Goal: Information Seeking & Learning: Learn about a topic

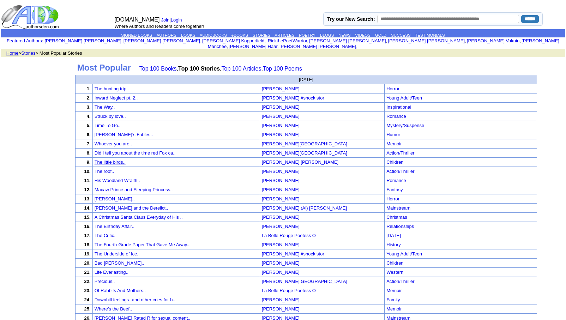
click at [126, 160] on link "The little birds.." at bounding box center [110, 162] width 31 height 5
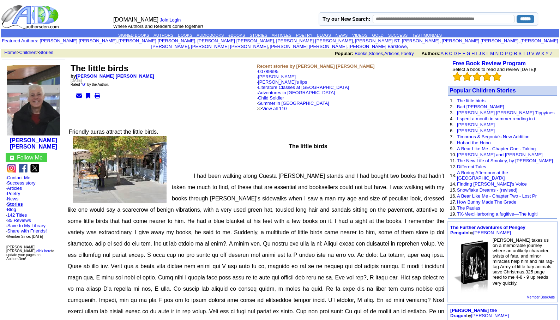
click at [274, 79] on link "[PERSON_NAME]'s lips" at bounding box center [282, 81] width 49 height 5
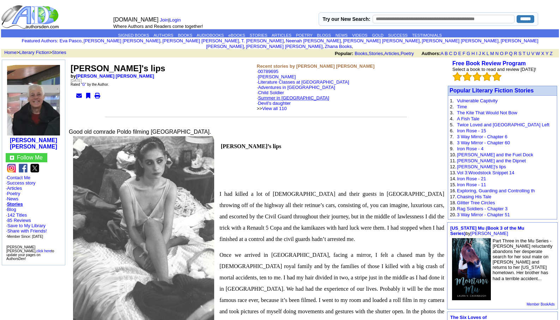
click at [270, 95] on link "Summer in [GEOGRAPHIC_DATA]" at bounding box center [293, 97] width 71 height 5
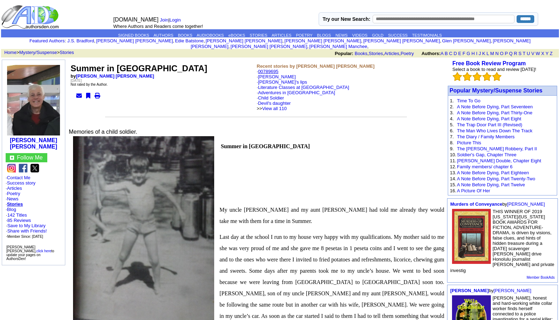
click at [267, 69] on link "00789695" at bounding box center [268, 71] width 20 height 5
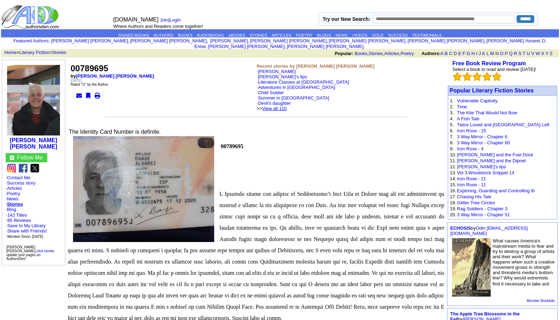
click at [287, 106] on link "View all 110" at bounding box center [274, 108] width 25 height 5
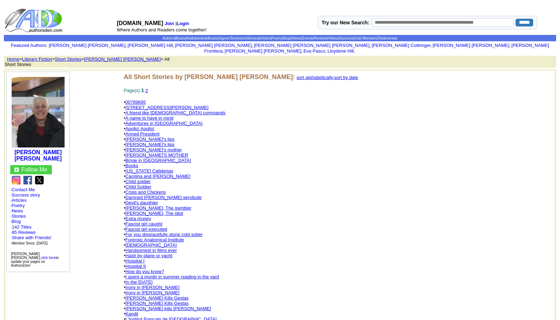
click at [162, 195] on link "Damned [PERSON_NAME] servitude" at bounding box center [163, 197] width 76 height 5
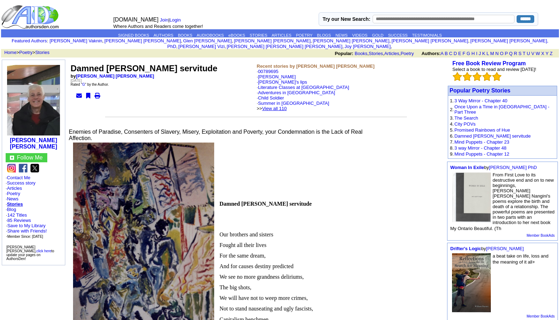
click at [284, 106] on link "View all 110" at bounding box center [274, 108] width 25 height 5
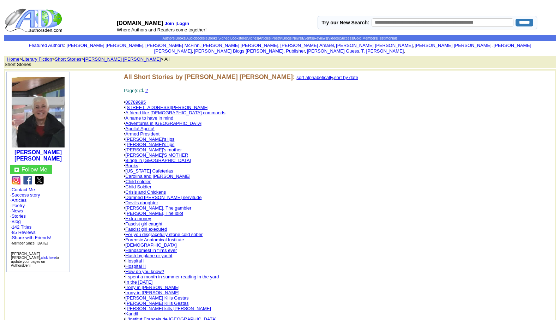
click at [141, 179] on link "Child soldier" at bounding box center [137, 181] width 25 height 5
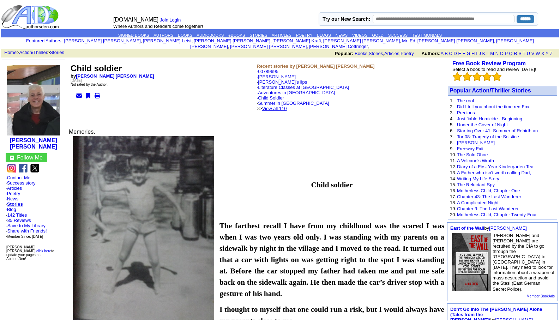
click at [286, 106] on link "View all 110" at bounding box center [274, 108] width 25 height 5
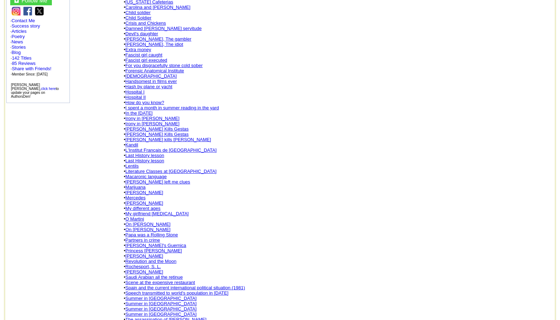
scroll to position [169, 0]
click at [143, 232] on link "Papa was a Rolling Stone" at bounding box center [151, 234] width 53 height 5
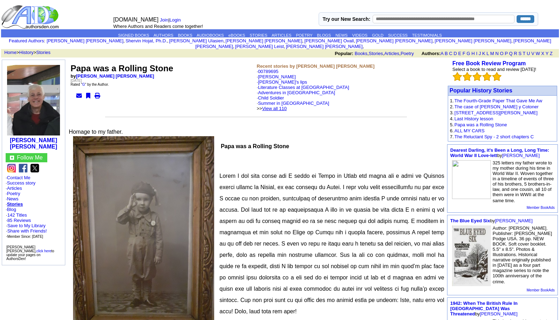
click at [287, 106] on link "View all 110" at bounding box center [274, 108] width 25 height 5
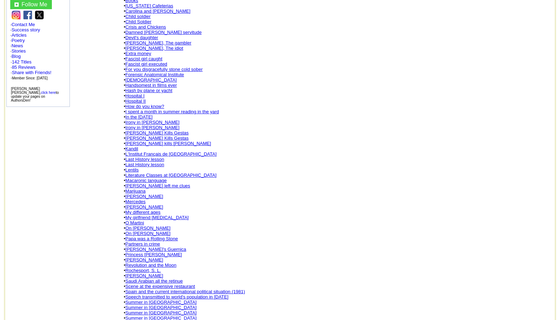
scroll to position [169, 0]
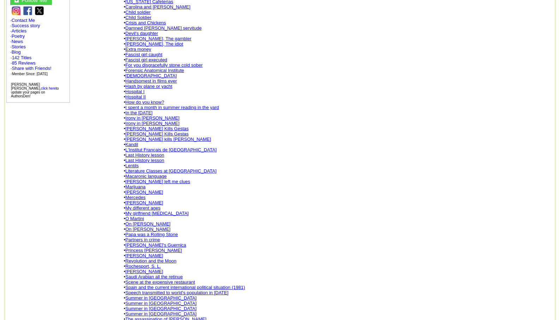
click at [147, 280] on link "Scene at the expensive restaurant" at bounding box center [160, 282] width 70 height 5
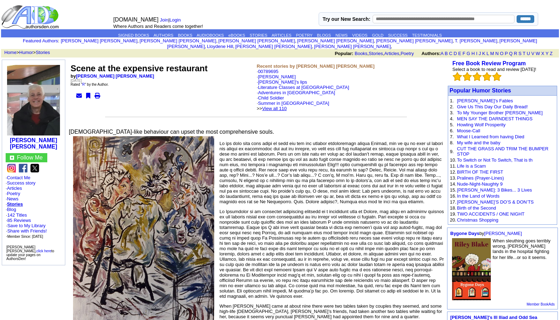
click at [287, 106] on link "View all 110" at bounding box center [274, 108] width 25 height 5
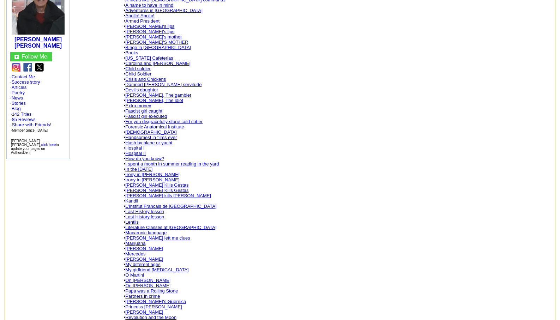
scroll to position [127, 0]
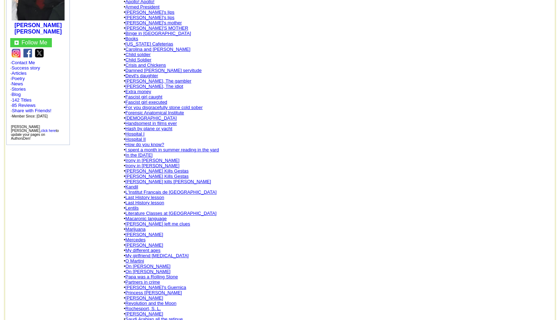
click at [148, 295] on link "[PERSON_NAME]" at bounding box center [144, 297] width 38 height 5
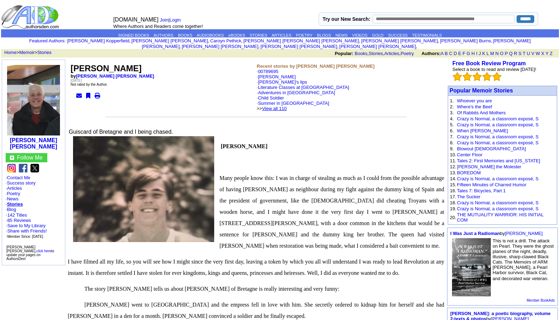
click at [286, 106] on link "View all 110" at bounding box center [274, 108] width 25 height 5
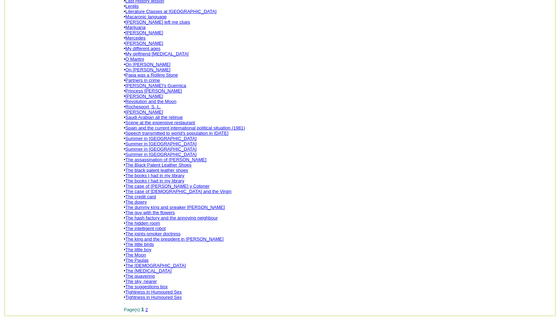
scroll to position [366, 0]
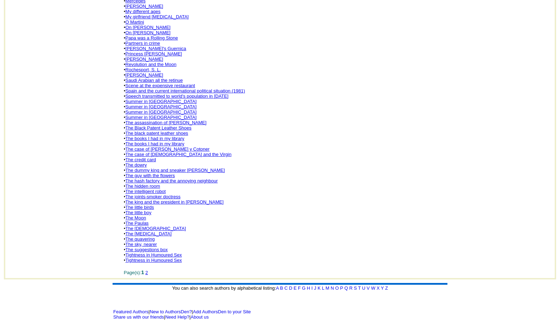
click at [144, 83] on link "Scene at the expensive restaurant" at bounding box center [160, 85] width 70 height 5
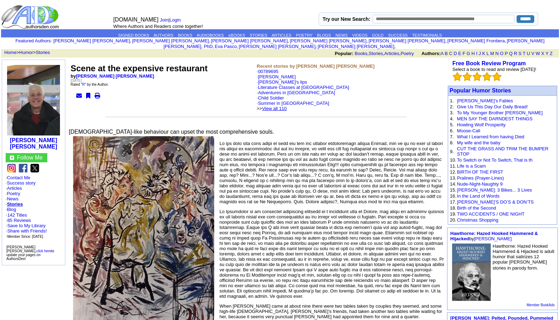
click at [287, 106] on link "View all 110" at bounding box center [274, 108] width 25 height 5
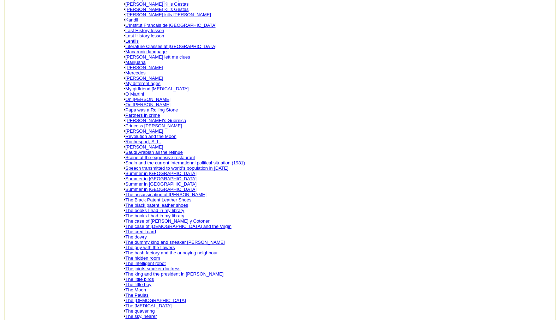
scroll to position [366, 0]
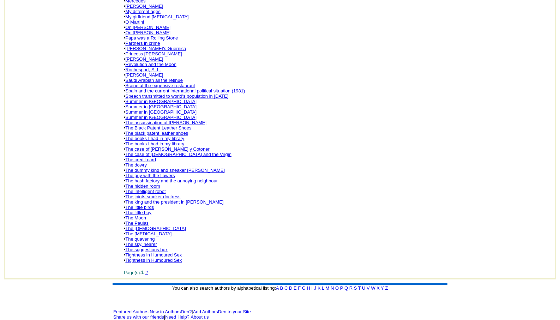
click at [157, 194] on link "The joints-smoker doctress" at bounding box center [152, 196] width 55 height 5
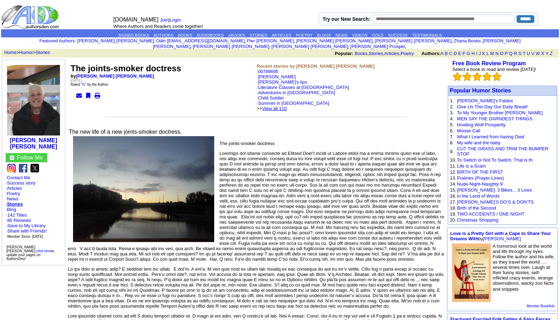
click at [285, 106] on link "View all 110" at bounding box center [274, 108] width 25 height 5
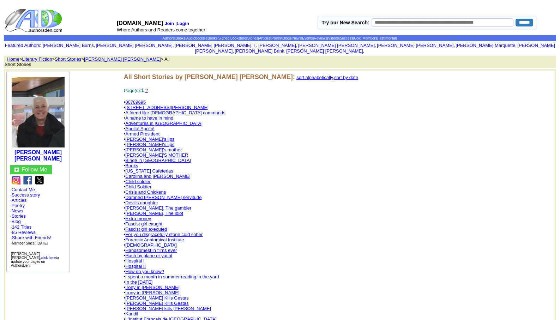
click at [146, 137] on link "[PERSON_NAME]'s lips" at bounding box center [149, 139] width 49 height 5
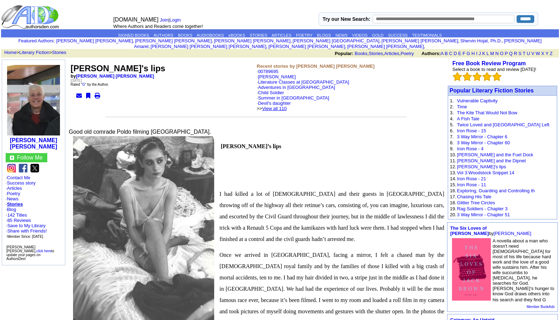
click at [287, 106] on link "View all 110" at bounding box center [274, 108] width 25 height 5
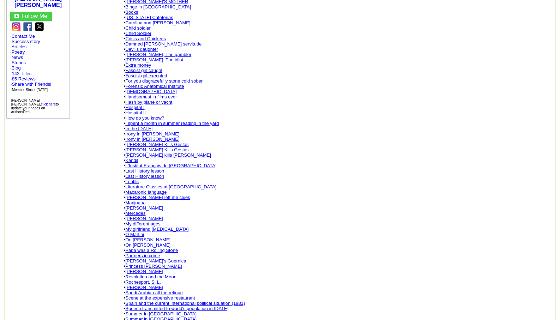
scroll to position [155, 0]
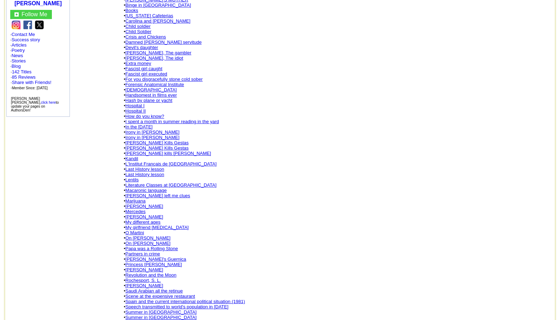
click at [138, 251] on link "Partners in crime" at bounding box center [142, 253] width 35 height 5
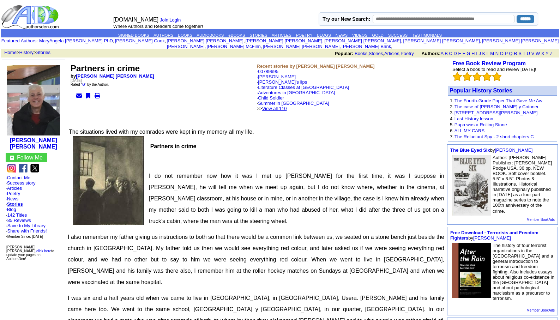
click at [284, 106] on link "View all 110" at bounding box center [274, 108] width 25 height 5
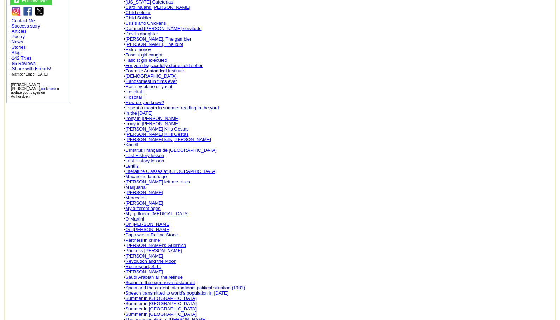
scroll to position [169, 0]
click at [145, 280] on link "Scene at the expensive restaurant" at bounding box center [160, 282] width 70 height 5
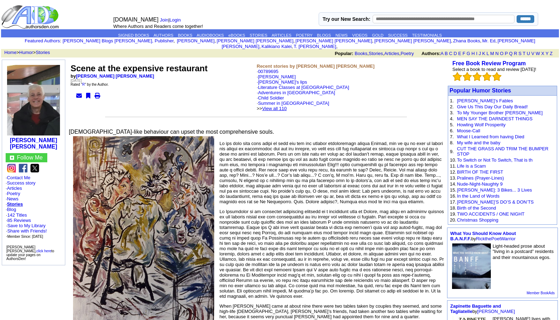
click at [287, 106] on link "View all 110" at bounding box center [274, 108] width 25 height 5
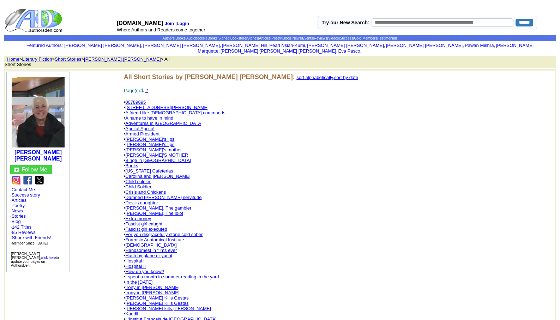
scroll to position [366, 0]
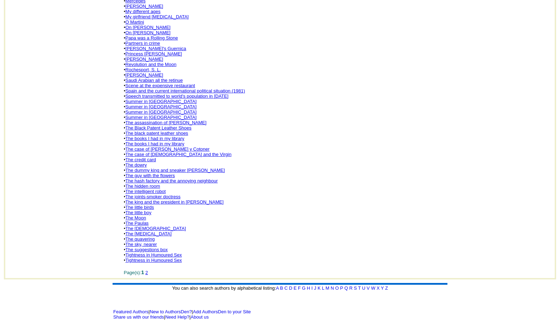
click at [149, 242] on link "The sky, nearer" at bounding box center [140, 244] width 31 height 5
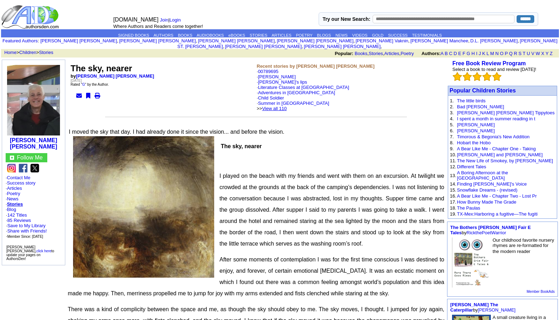
click at [285, 106] on link "View all 110" at bounding box center [274, 108] width 25 height 5
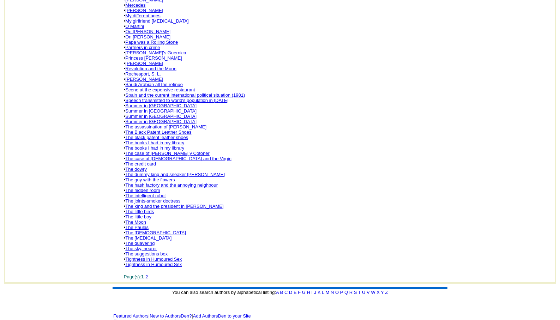
scroll to position [366, 0]
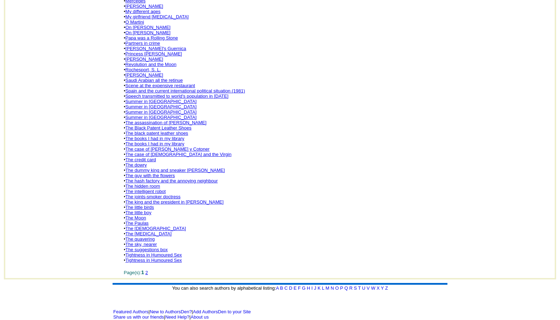
click at [137, 247] on link "The suggestions box" at bounding box center [146, 249] width 42 height 5
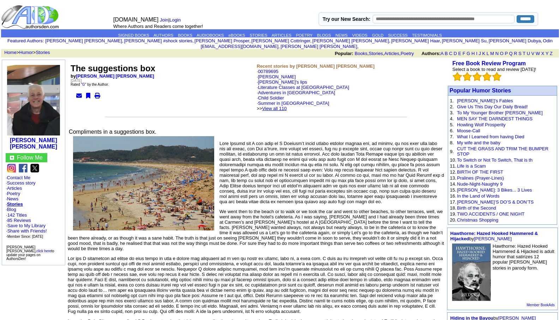
click at [287, 106] on link "View all 110" at bounding box center [274, 108] width 25 height 5
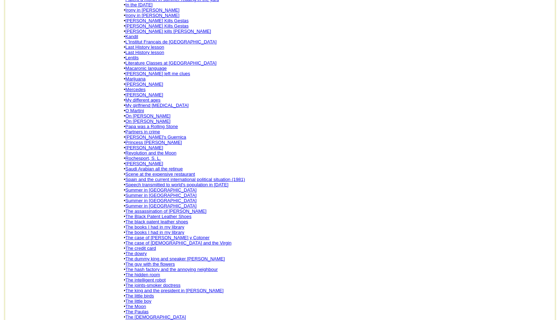
scroll to position [366, 0]
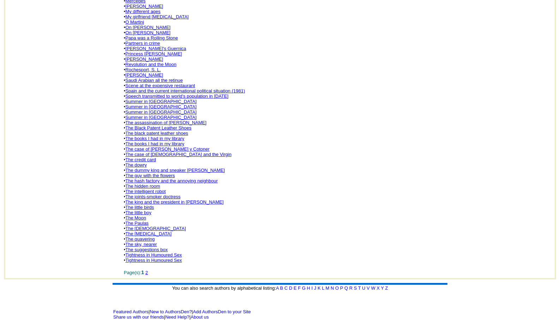
click at [141, 236] on link "The quavering" at bounding box center [139, 238] width 29 height 5
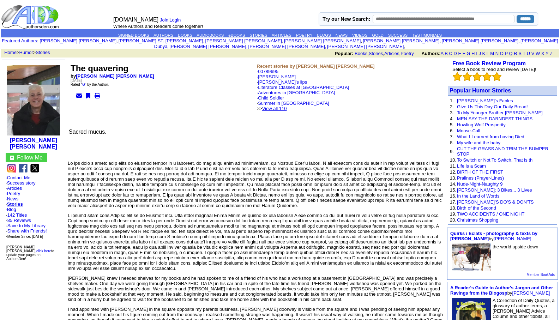
click at [287, 106] on link "View all 110" at bounding box center [274, 108] width 25 height 5
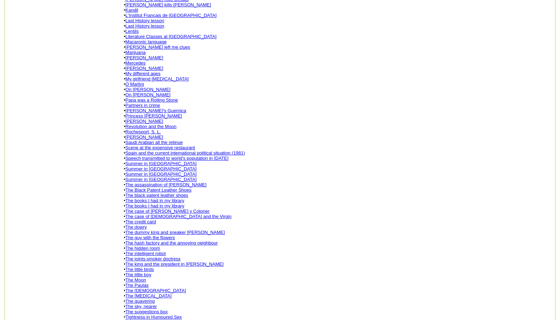
scroll to position [366, 0]
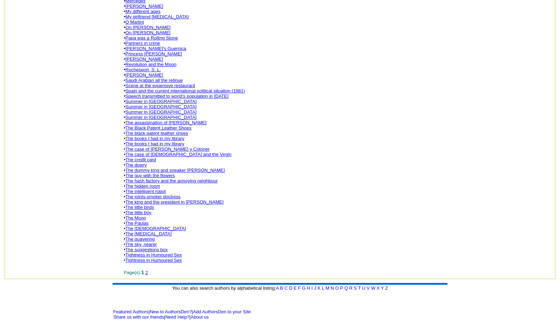
click at [142, 221] on link "The Paulas" at bounding box center [136, 223] width 23 height 5
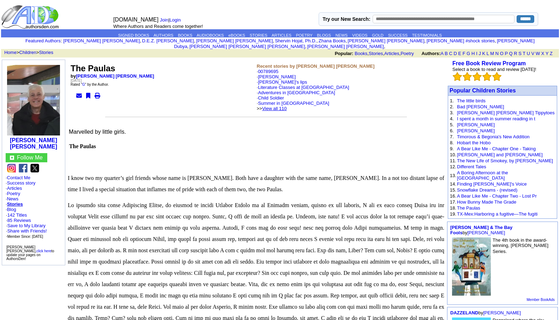
click at [287, 106] on link "View all 110" at bounding box center [274, 108] width 25 height 5
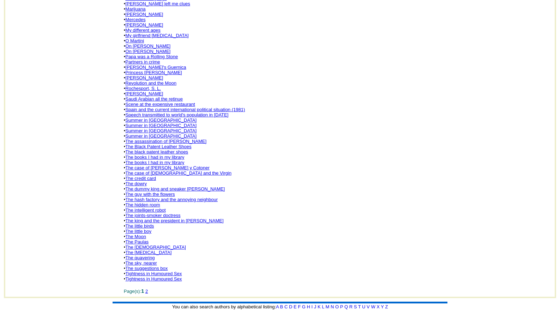
scroll to position [353, 0]
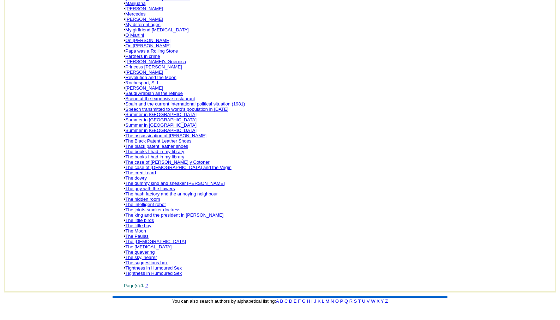
click at [145, 244] on link "The [MEDICAL_DATA]" at bounding box center [148, 246] width 46 height 5
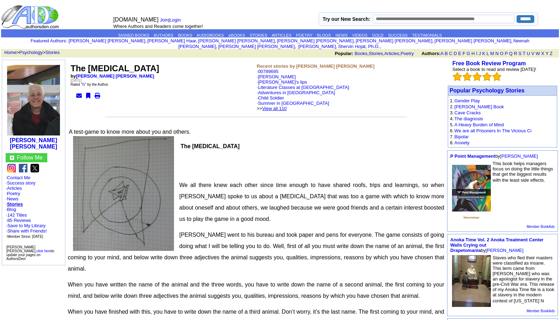
click at [284, 106] on link "View all 110" at bounding box center [274, 108] width 25 height 5
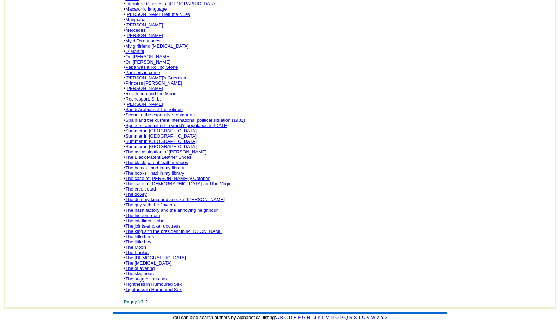
scroll to position [339, 0]
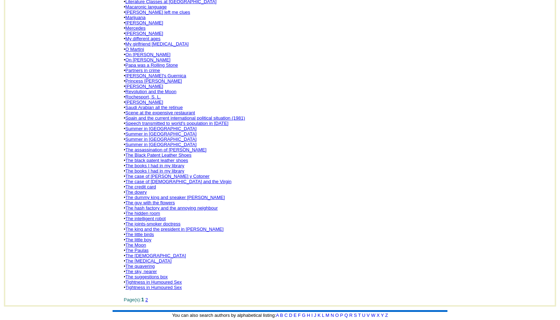
click at [148, 297] on link "2" at bounding box center [146, 299] width 2 height 5
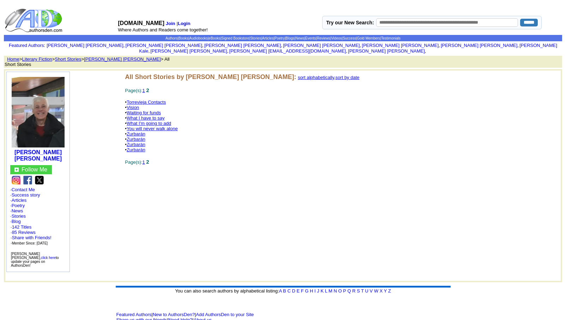
click at [133, 105] on link "Vision" at bounding box center [133, 107] width 12 height 5
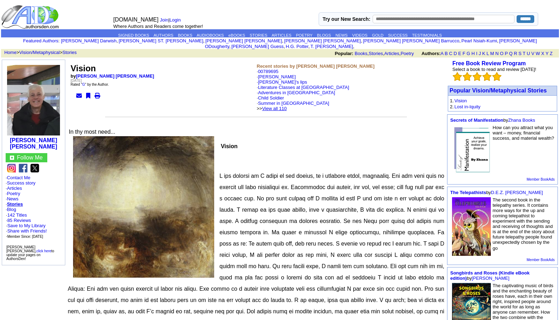
click at [284, 106] on link "View all 110" at bounding box center [274, 108] width 25 height 5
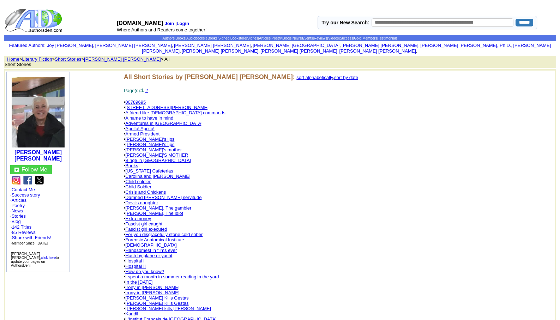
click at [135, 179] on link "Child soldier" at bounding box center [137, 181] width 25 height 5
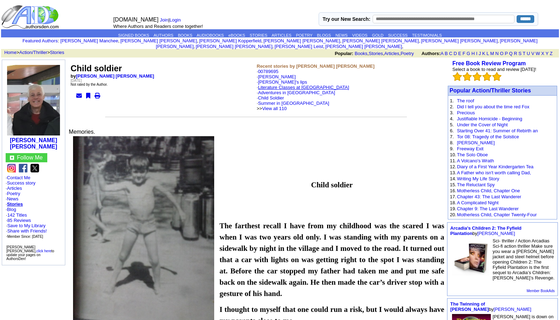
click at [285, 85] on link "Literature Classes at Bell College" at bounding box center [303, 87] width 91 height 5
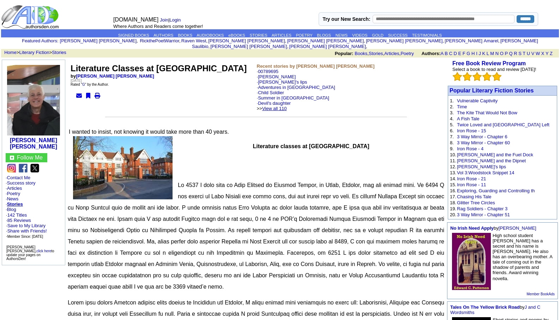
click at [282, 106] on link "View all 110" at bounding box center [274, 108] width 25 height 5
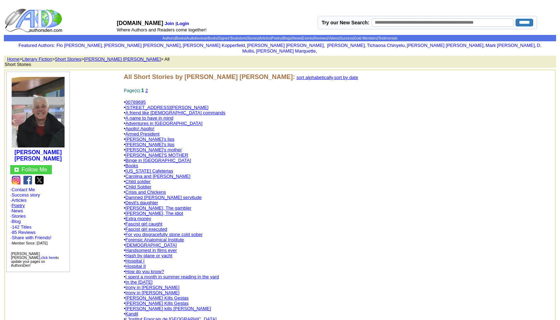
click at [19, 203] on link "Poetry" at bounding box center [18, 205] width 13 height 5
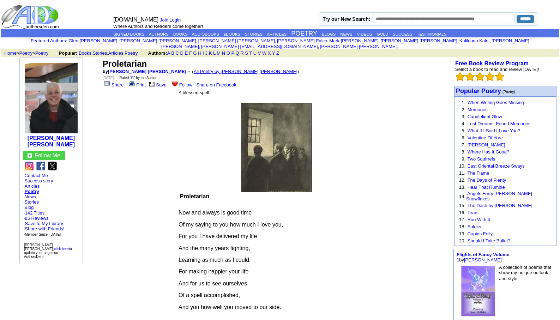
click at [198, 69] on link "All Poetry by [PERSON_NAME] [PERSON_NAME]" at bounding box center [246, 71] width 104 height 5
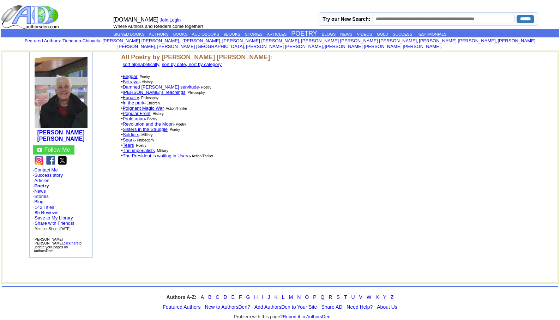
click at [139, 100] on link "In the park" at bounding box center [134, 102] width 22 height 5
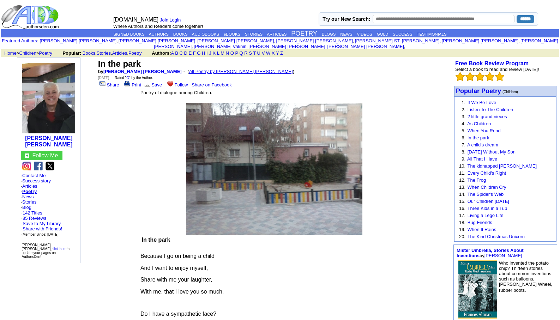
click at [189, 69] on link "All Poetry by Leopoldo Barge Álvarez" at bounding box center [241, 71] width 104 height 5
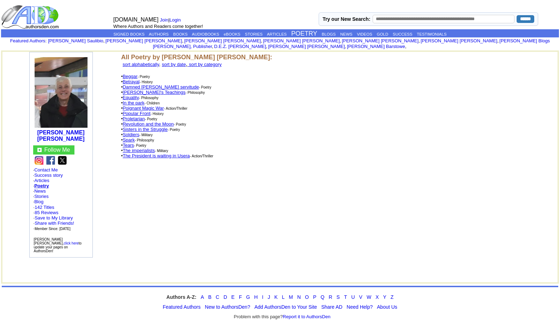
click at [133, 79] on link "Betrayal" at bounding box center [131, 81] width 17 height 5
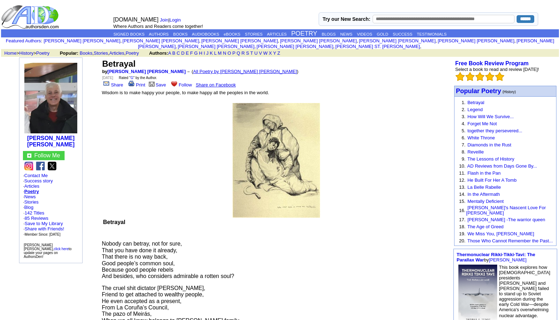
click at [197, 69] on link "All Poetry by Leopoldo Barge Álvarez" at bounding box center [245, 71] width 104 height 5
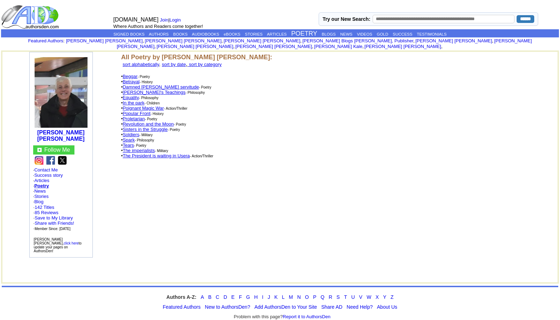
click at [132, 95] on link "Equality" at bounding box center [131, 97] width 16 height 5
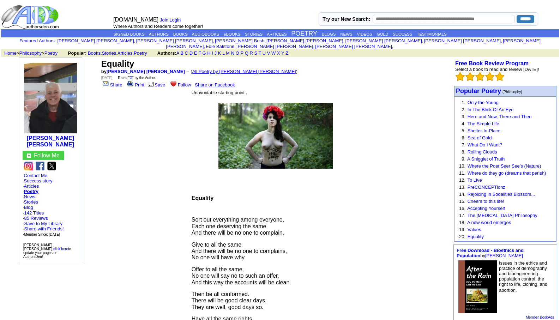
click at [192, 69] on link "All Poetry by Leopoldo Barge Álvarez" at bounding box center [244, 71] width 104 height 5
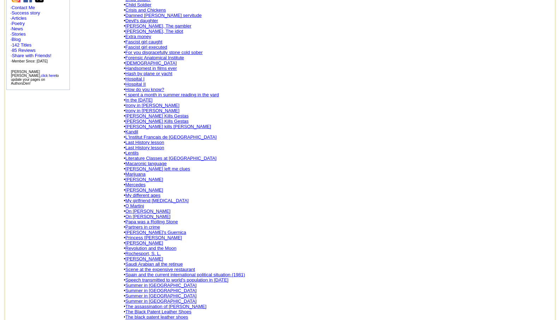
scroll to position [184, 0]
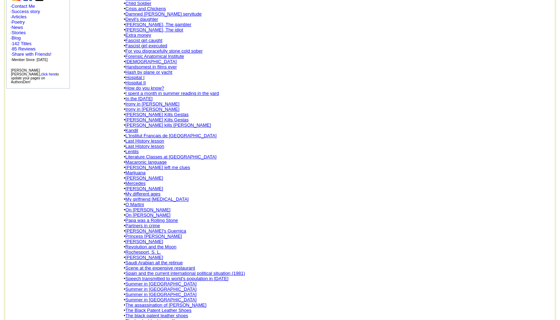
click at [144, 281] on link "Summer in [GEOGRAPHIC_DATA]" at bounding box center [160, 283] width 71 height 5
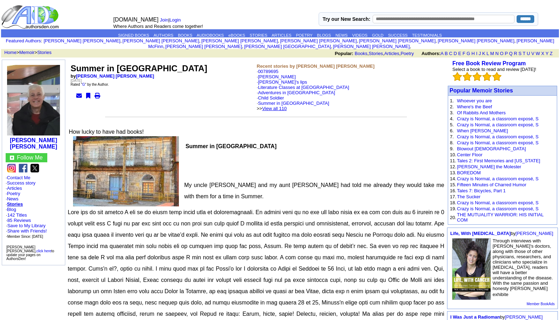
click at [283, 106] on link "View all 110" at bounding box center [274, 108] width 25 height 5
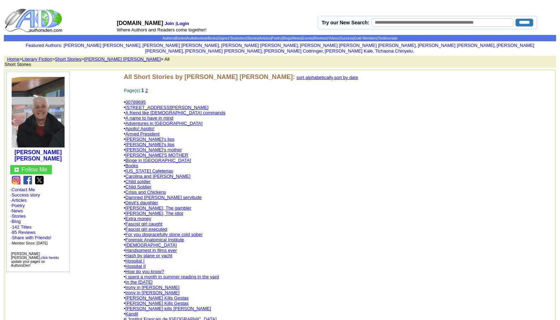
click at [144, 105] on link "[STREET_ADDRESS][PERSON_NAME]" at bounding box center [166, 107] width 83 height 5
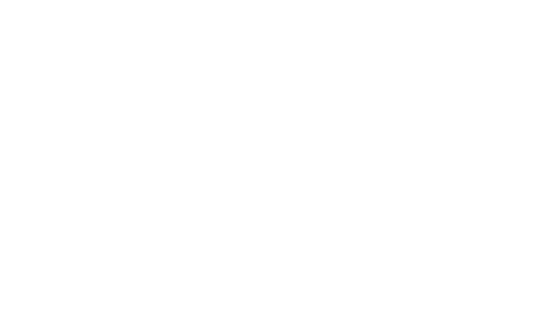
scroll to position [4204, 0]
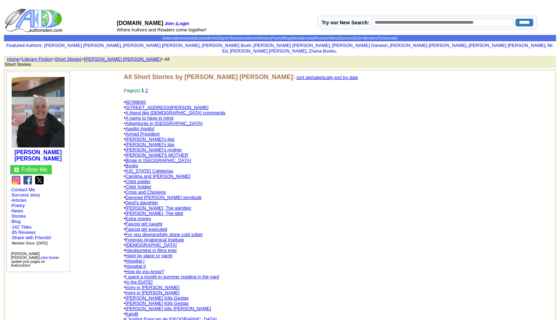
click at [154, 232] on link "For you disgracefully stone cold sober" at bounding box center [163, 234] width 77 height 5
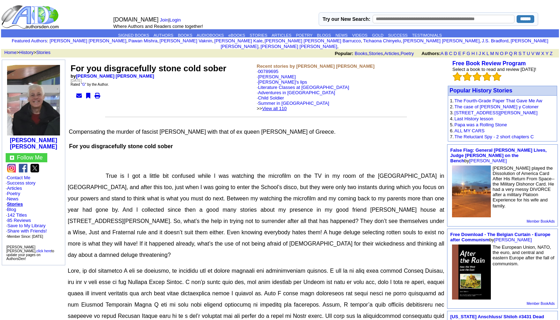
click at [285, 106] on link "View all 110" at bounding box center [274, 108] width 25 height 5
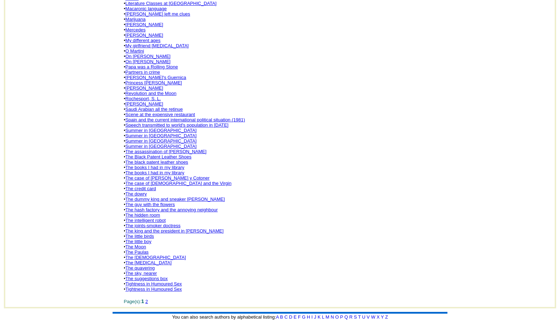
scroll to position [353, 0]
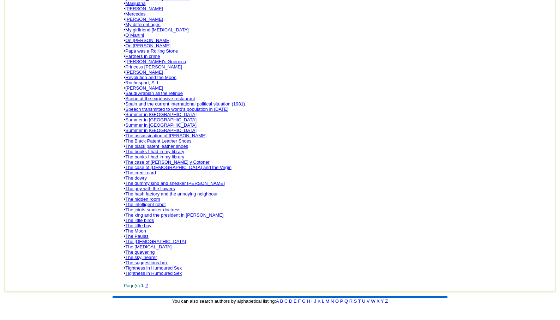
click at [139, 234] on link "The Paulas" at bounding box center [136, 236] width 23 height 5
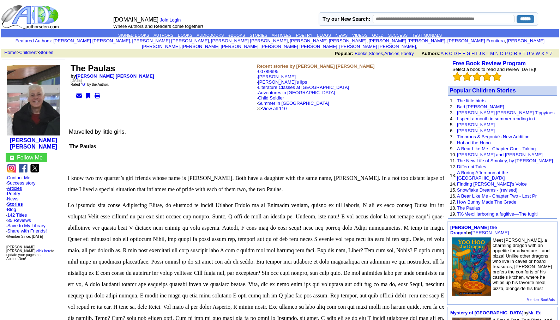
click at [14, 186] on link "Articles" at bounding box center [14, 188] width 15 height 5
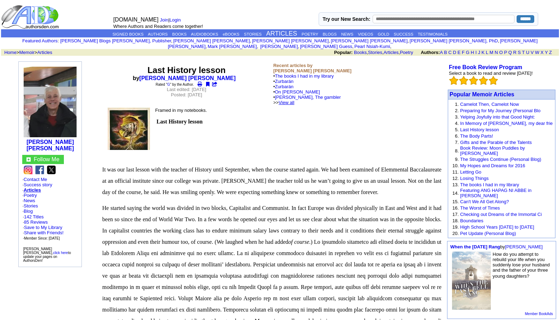
click at [295, 100] on link "View all" at bounding box center [287, 102] width 16 height 5
